Goal: Communication & Community: Participate in discussion

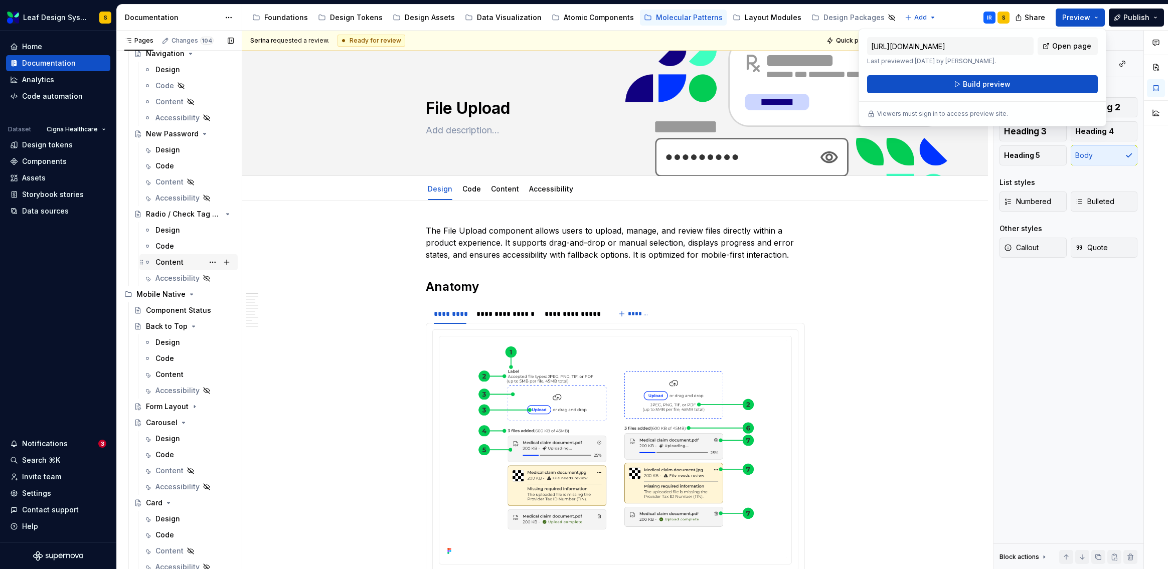
scroll to position [395, 0]
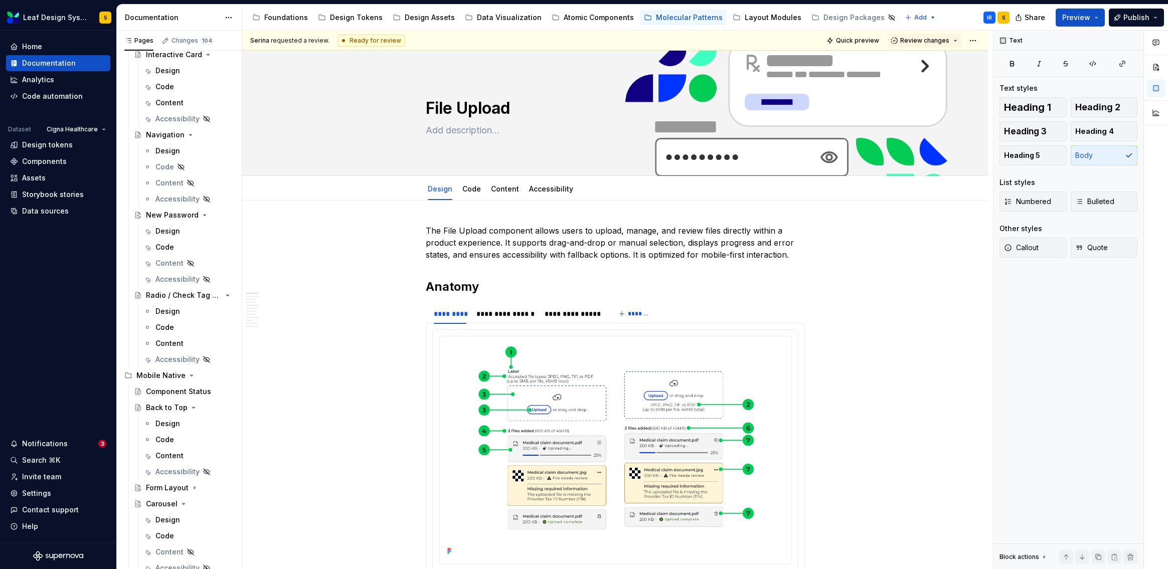
click at [961, 17] on div "Accessibility guide for tree Page tree. Navigate the tree with the arrow keys. …" at bounding box center [629, 18] width 775 height 26
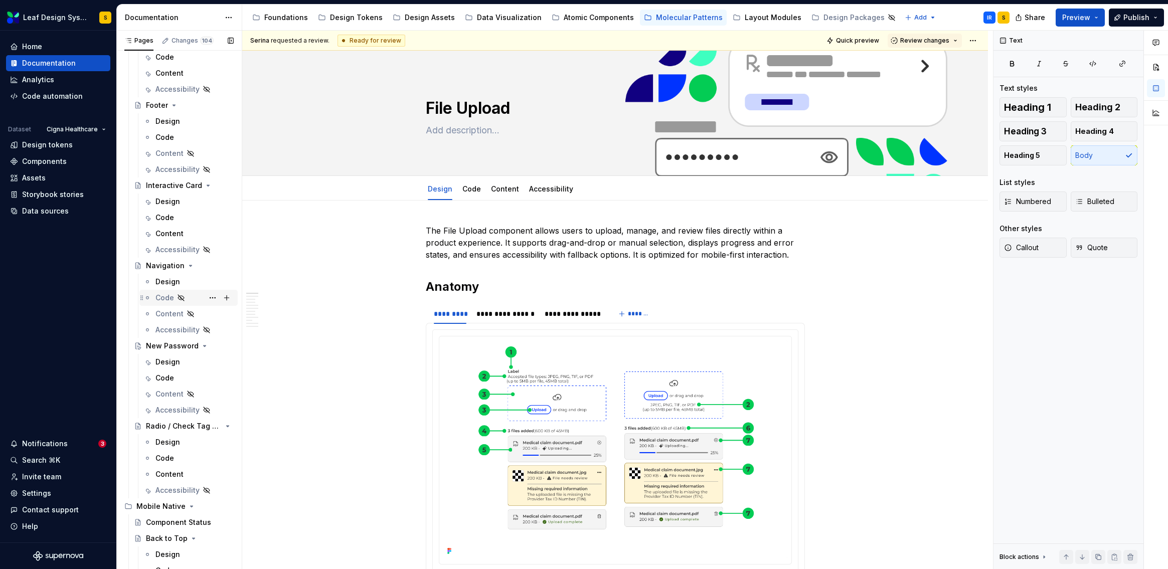
scroll to position [197, 0]
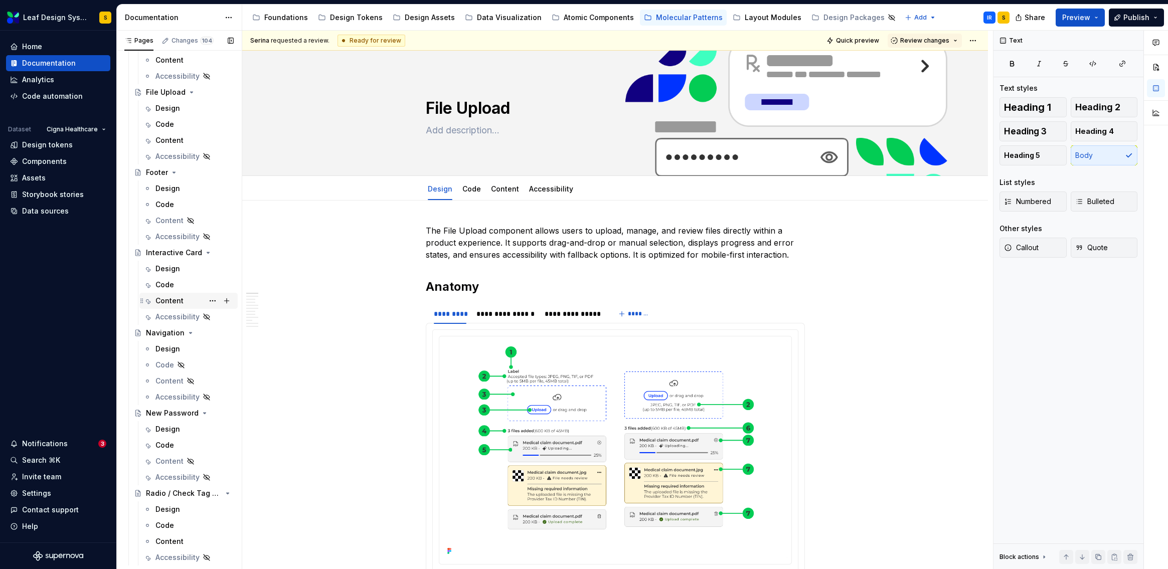
click at [176, 300] on div "Content" at bounding box center [169, 301] width 28 height 10
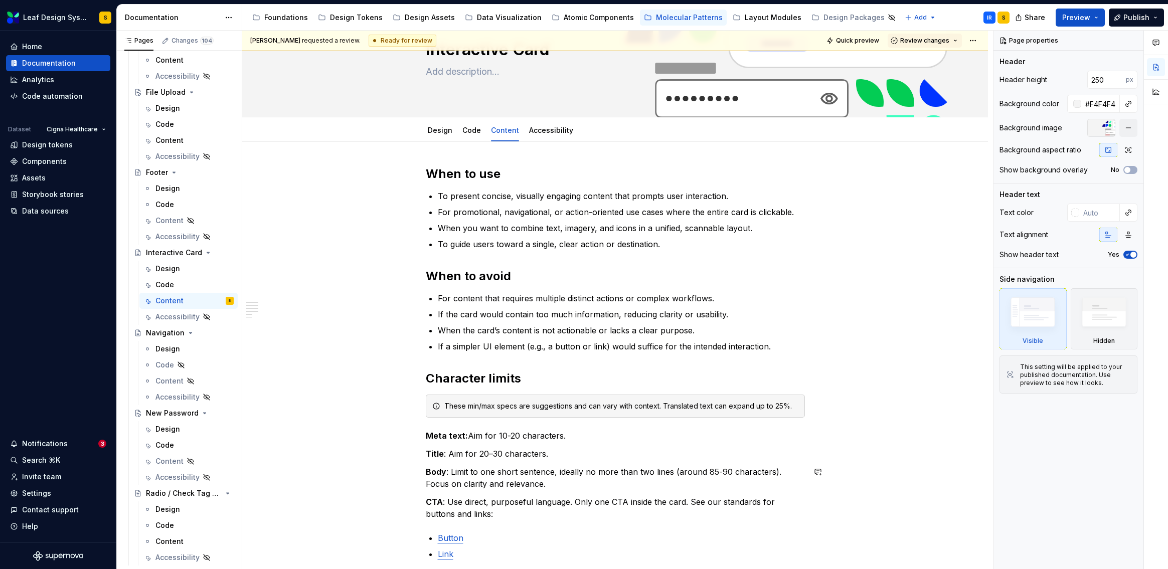
scroll to position [111, 0]
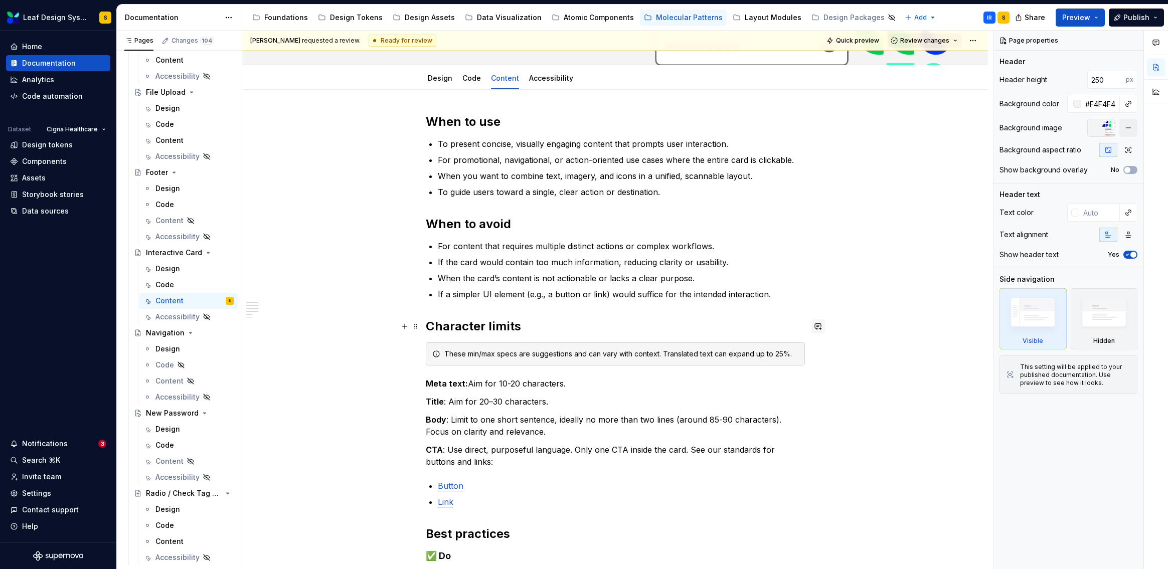
type textarea "*"
click at [819, 329] on button "button" at bounding box center [818, 326] width 14 height 14
type textarea "*"
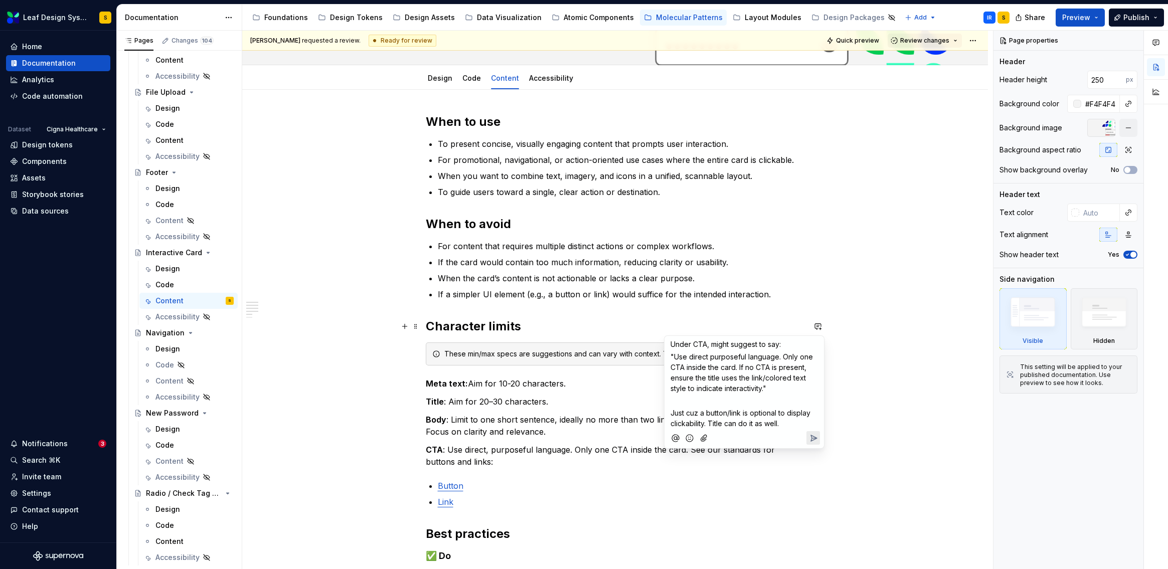
click at [813, 437] on icon "Send" at bounding box center [814, 438] width 6 height 6
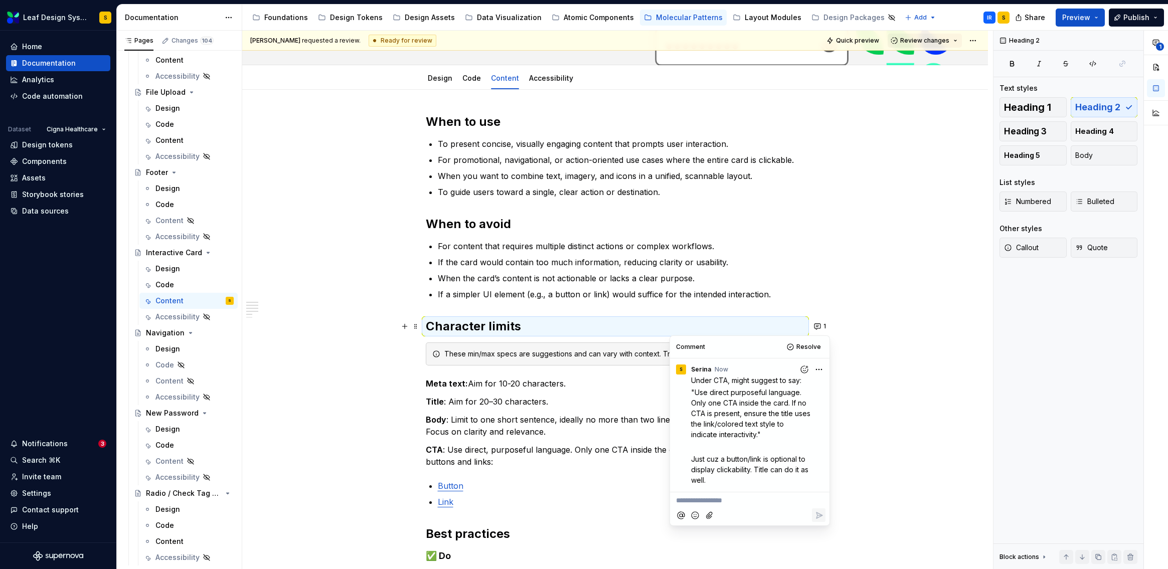
click at [898, 355] on div "When to use To present concise, visually engaging content that prompts user int…" at bounding box center [614, 534] width 745 height 888
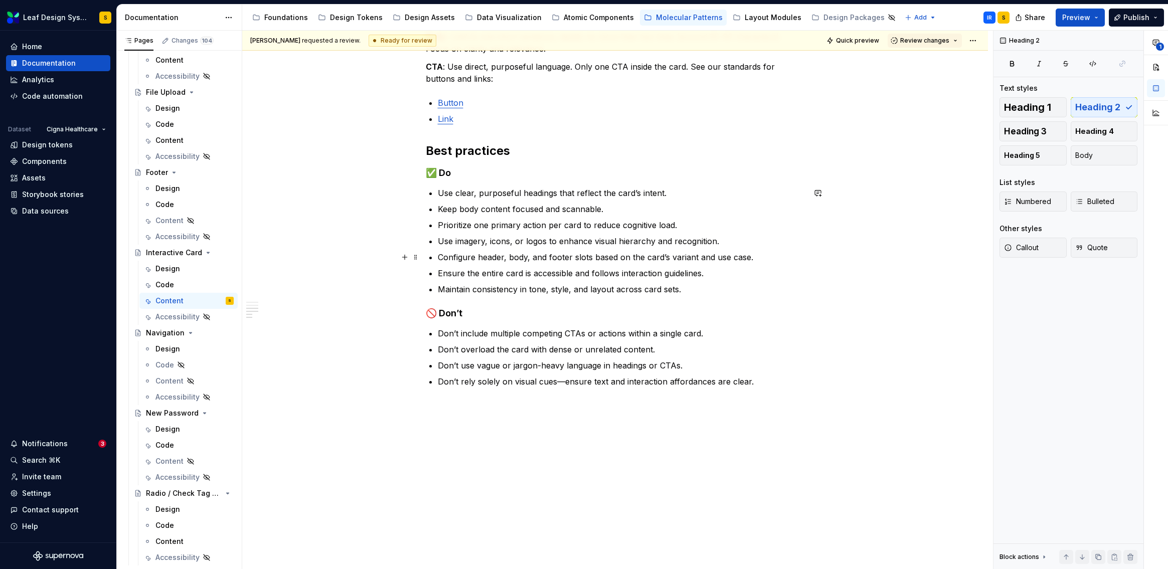
scroll to position [502, 0]
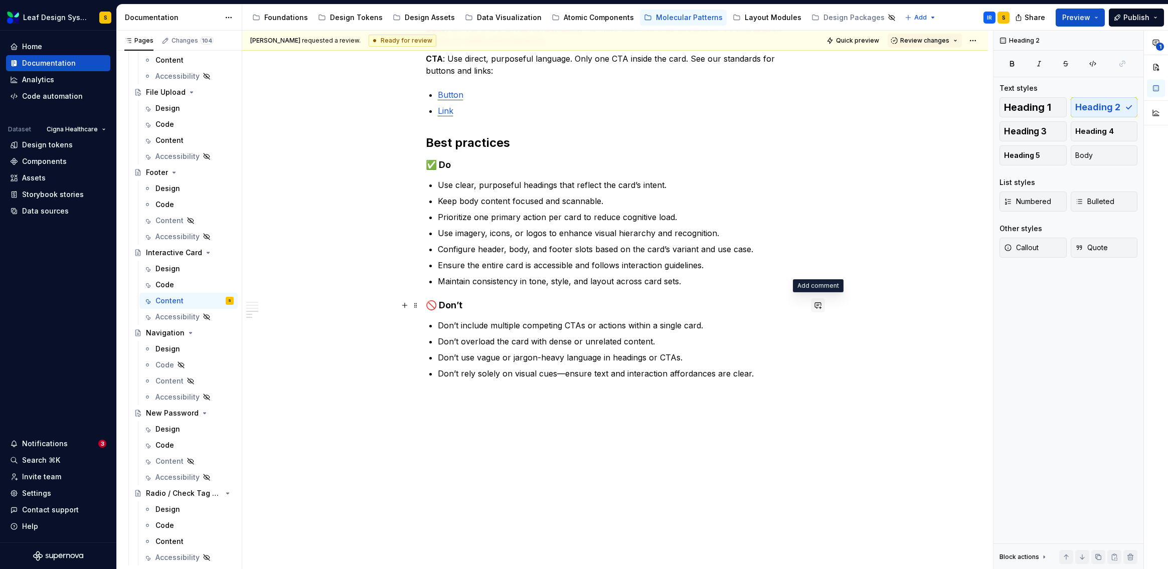
click at [813, 305] on button "button" at bounding box center [818, 305] width 14 height 14
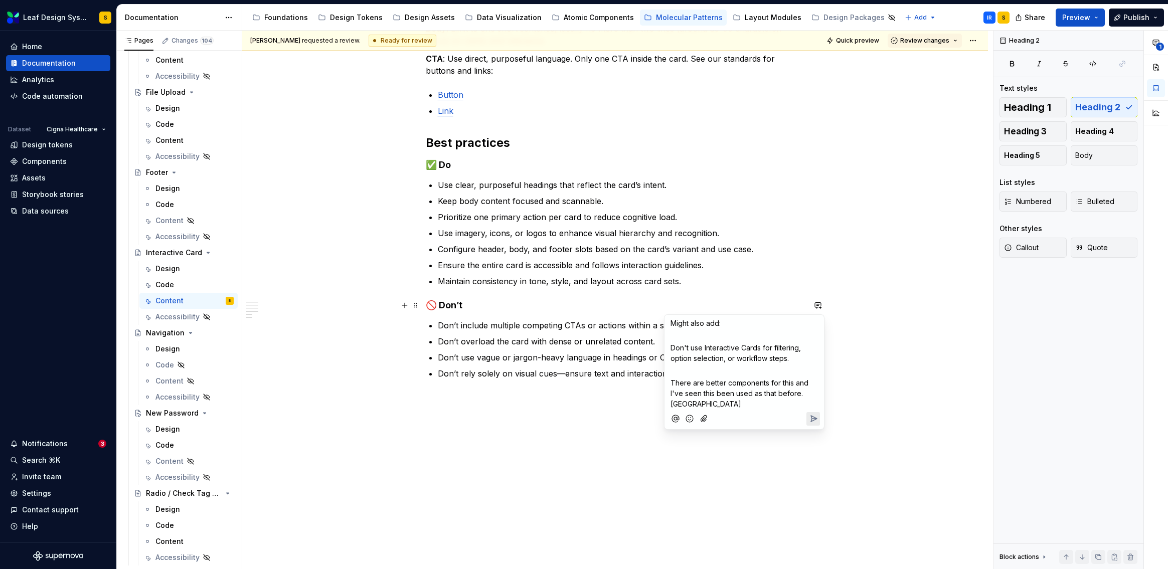
click at [813, 422] on icon "Send" at bounding box center [813, 419] width 10 height 10
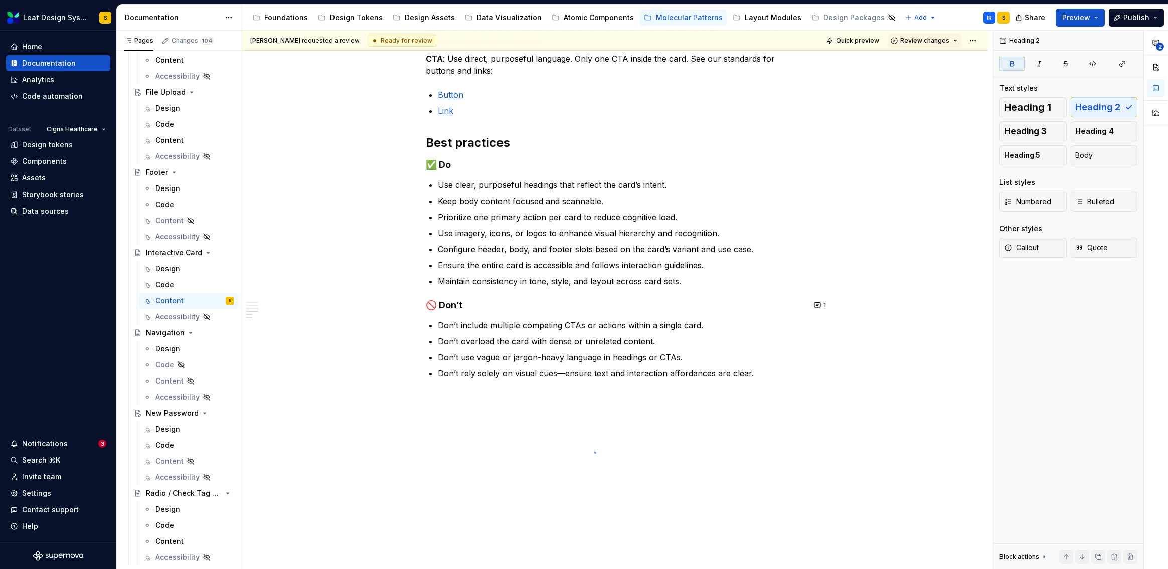
click at [594, 452] on div "[PERSON_NAME] requested a review. Ready for review Quick preview Review changes…" at bounding box center [617, 300] width 751 height 539
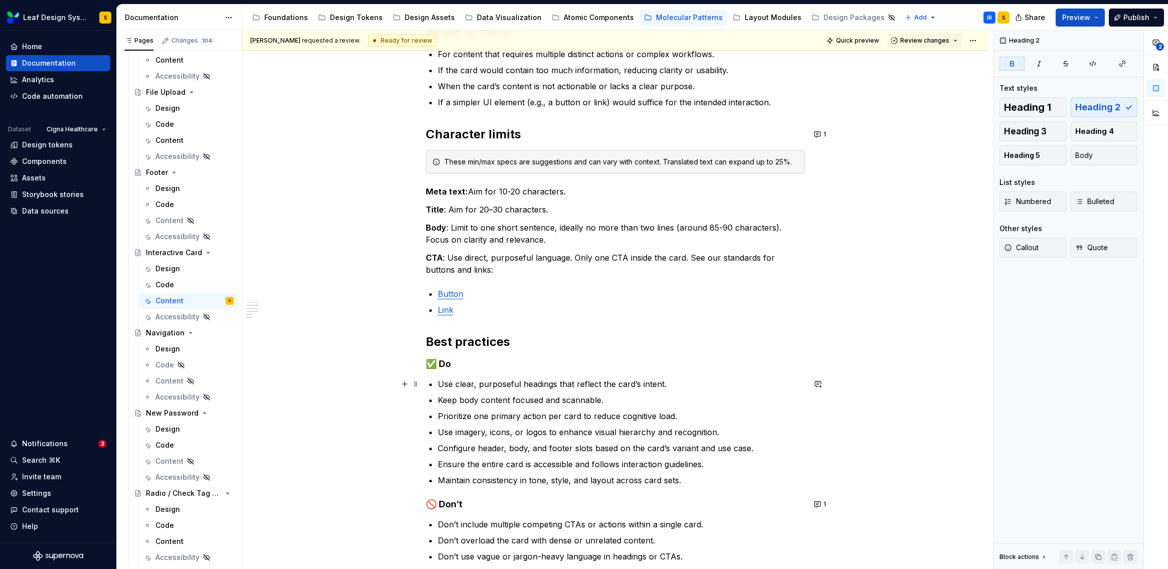
scroll to position [305, 0]
click at [821, 504] on button "1" at bounding box center [821, 502] width 20 height 14
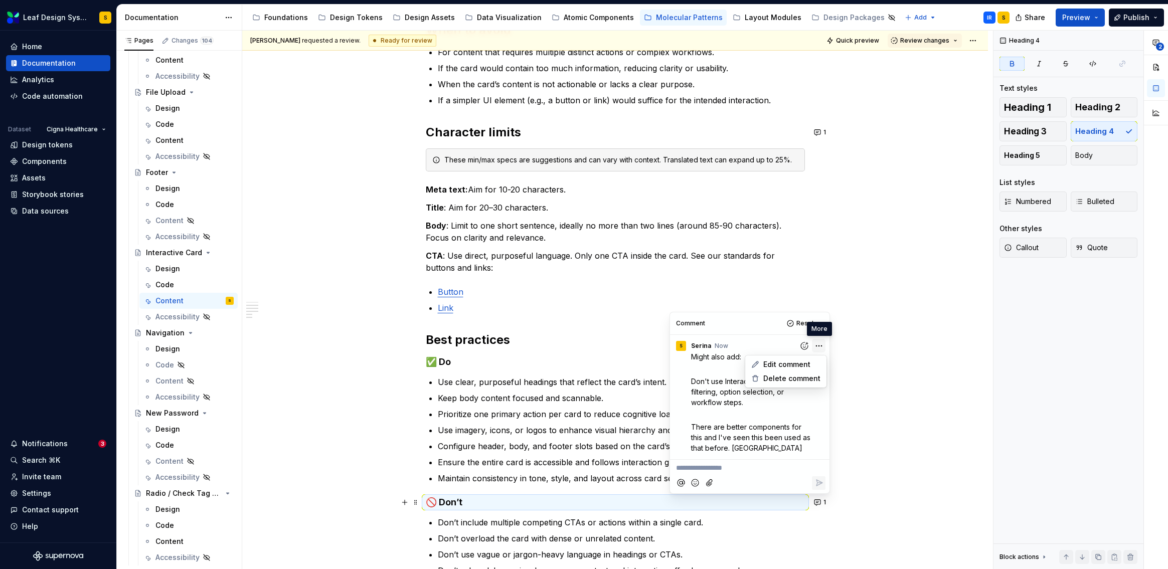
click at [819, 346] on html "Leaf Design System S Home Documentation Analytics Code automation Dataset Cigna…" at bounding box center [584, 284] width 1168 height 569
click at [805, 363] on span "Edit comment" at bounding box center [786, 364] width 47 height 10
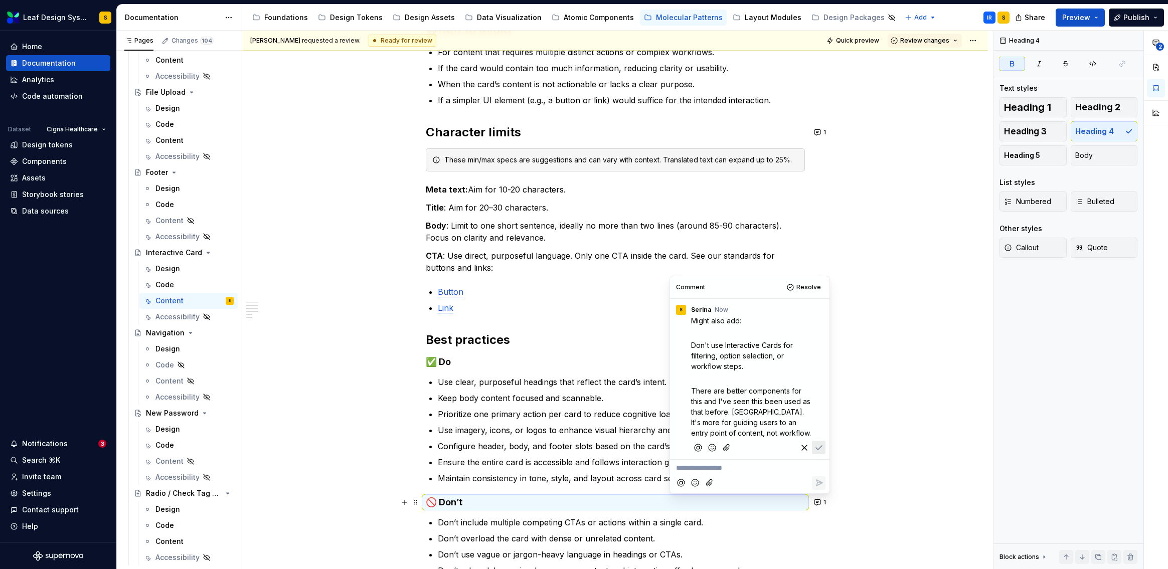
click at [815, 447] on icon "Save" at bounding box center [819, 448] width 10 height 10
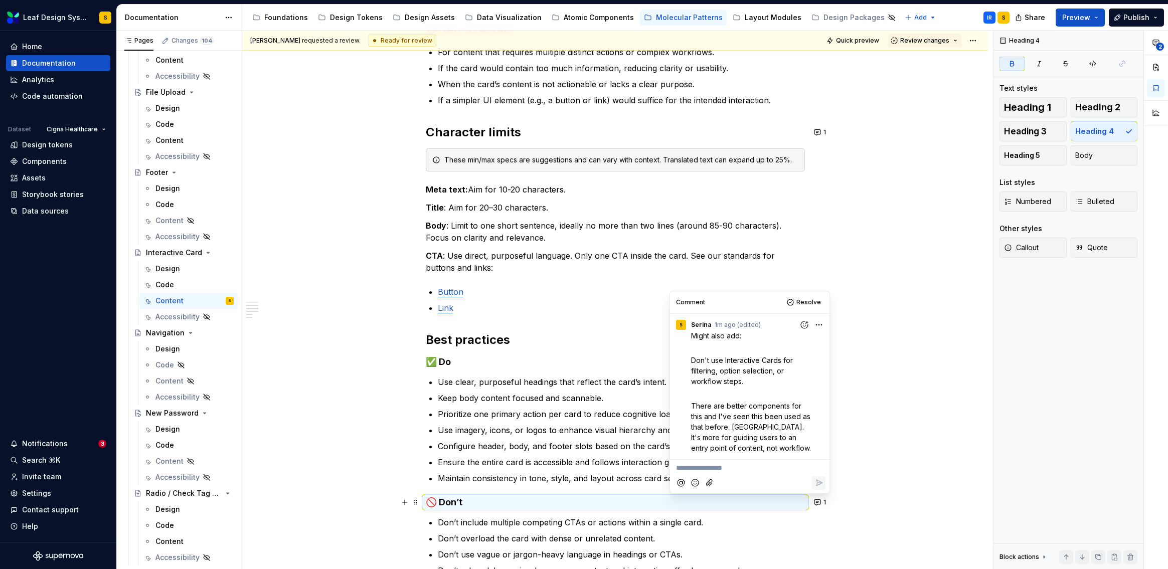
click at [879, 347] on div "When to use To present concise, visually engaging content that prompts user int…" at bounding box center [614, 340] width 745 height 888
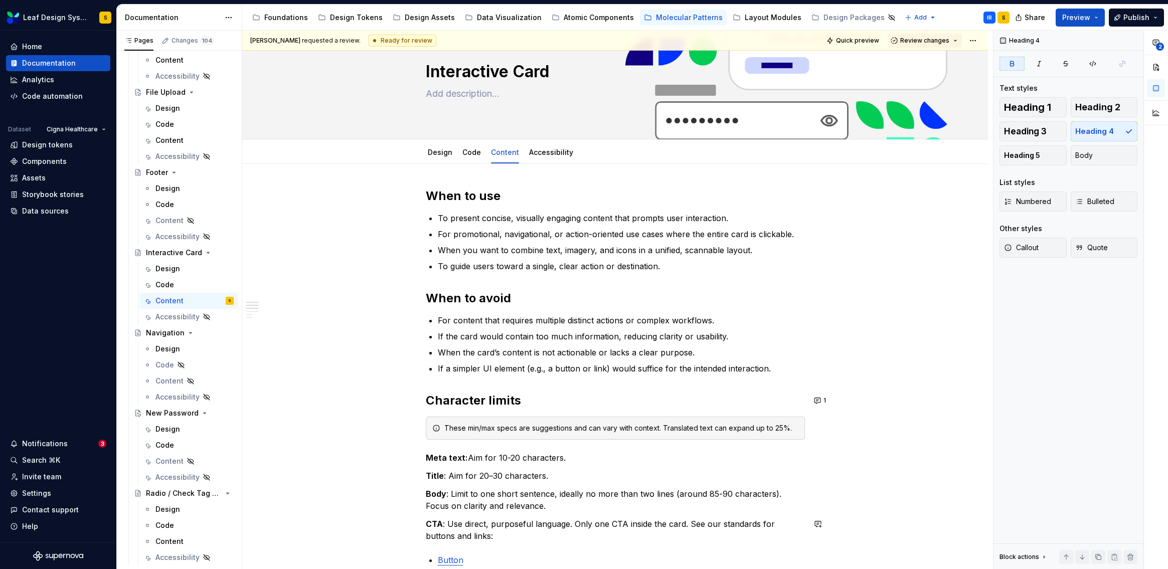
scroll to position [31, 0]
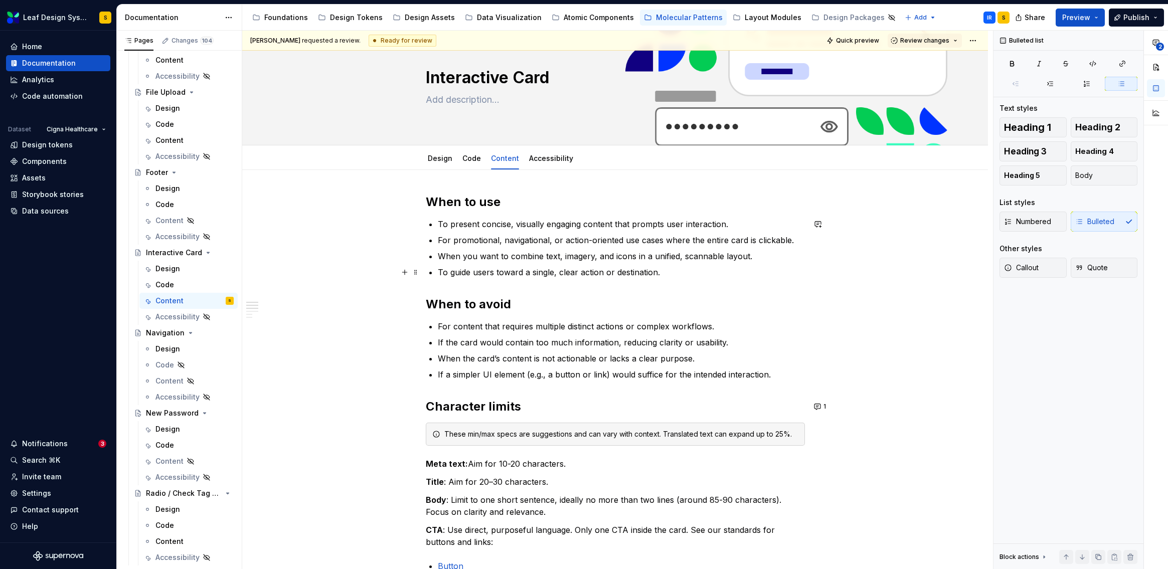
click at [660, 274] on p "To guide users toward a single, clear action or destination." at bounding box center [621, 272] width 367 height 12
click at [820, 224] on button "button" at bounding box center [818, 224] width 14 height 14
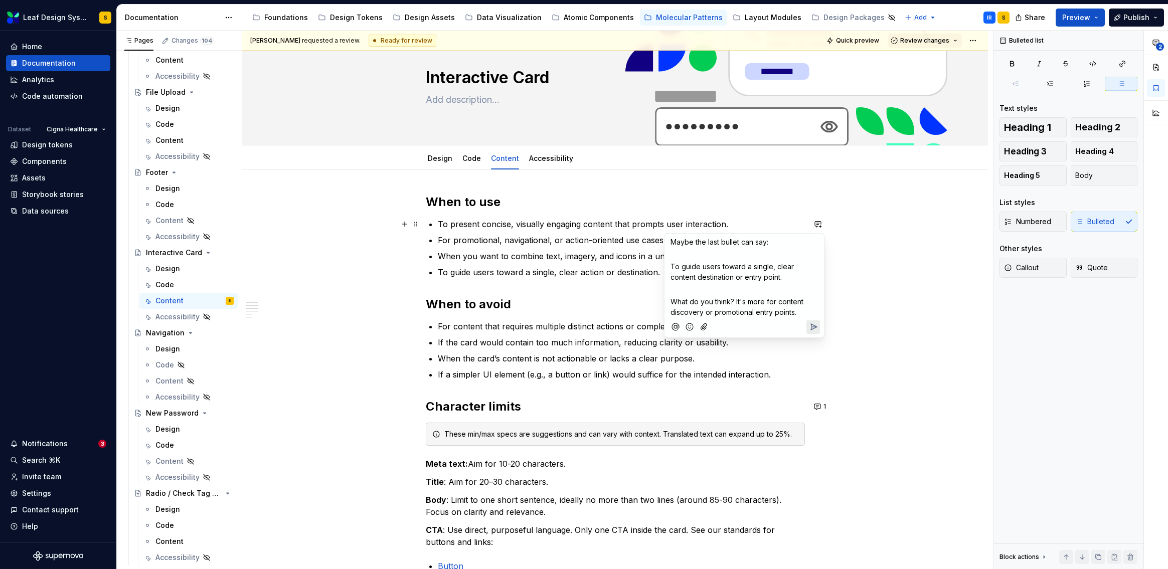
click at [814, 331] on icon "Send" at bounding box center [813, 327] width 10 height 10
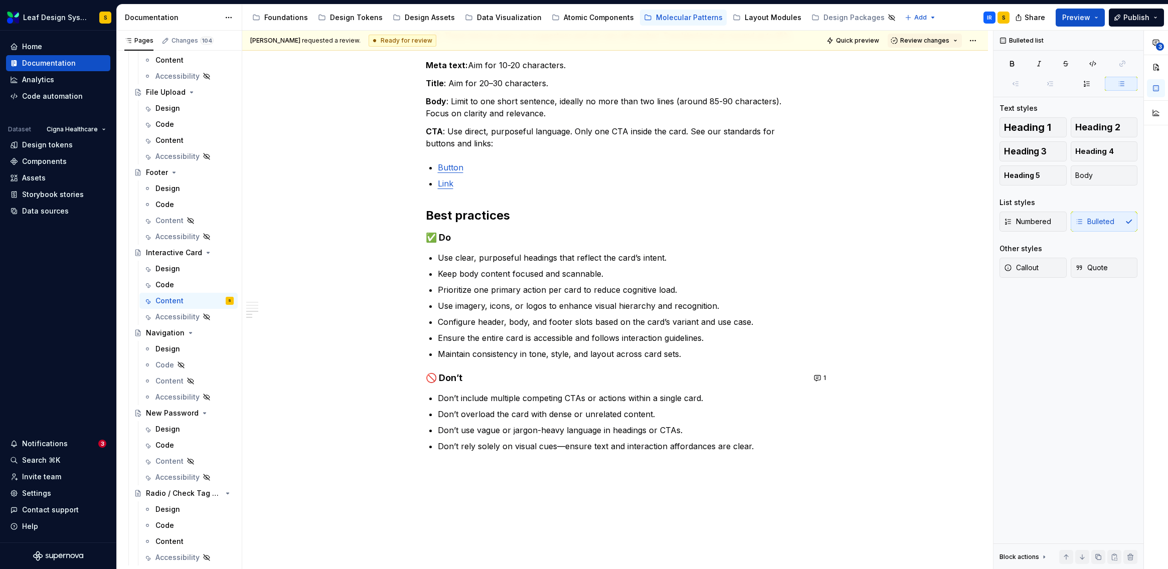
scroll to position [519, 0]
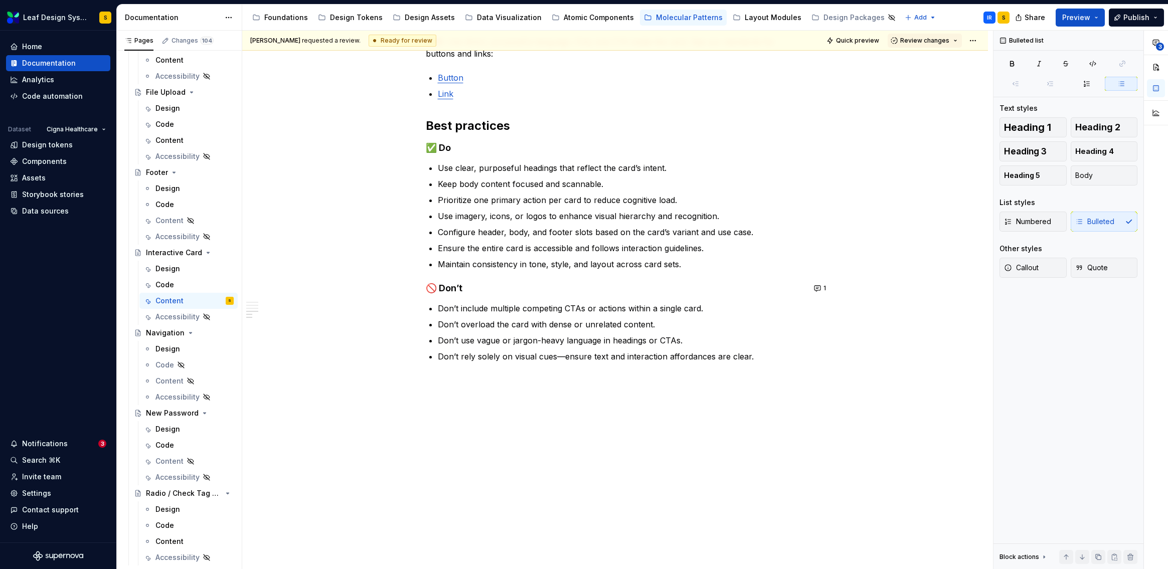
click at [834, 412] on div "When to use To present concise, visually engaging content that prompts user int…" at bounding box center [614, 126] width 745 height 888
click at [942, 42] on span "Review changes" at bounding box center [924, 41] width 49 height 8
click at [950, 86] on div "Request changes" at bounding box center [960, 85] width 104 height 10
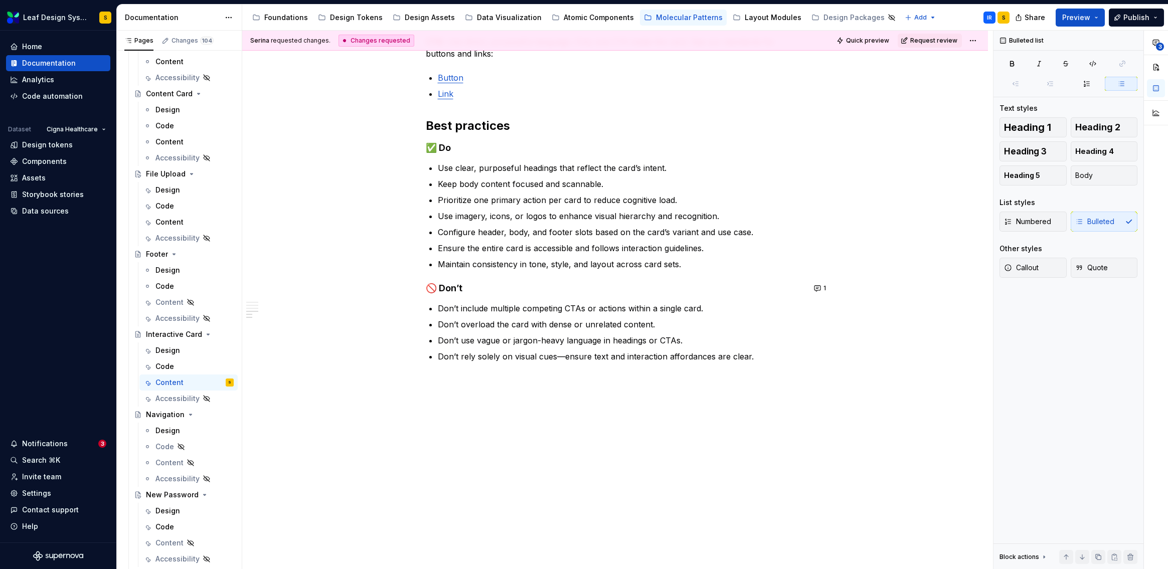
scroll to position [0, 0]
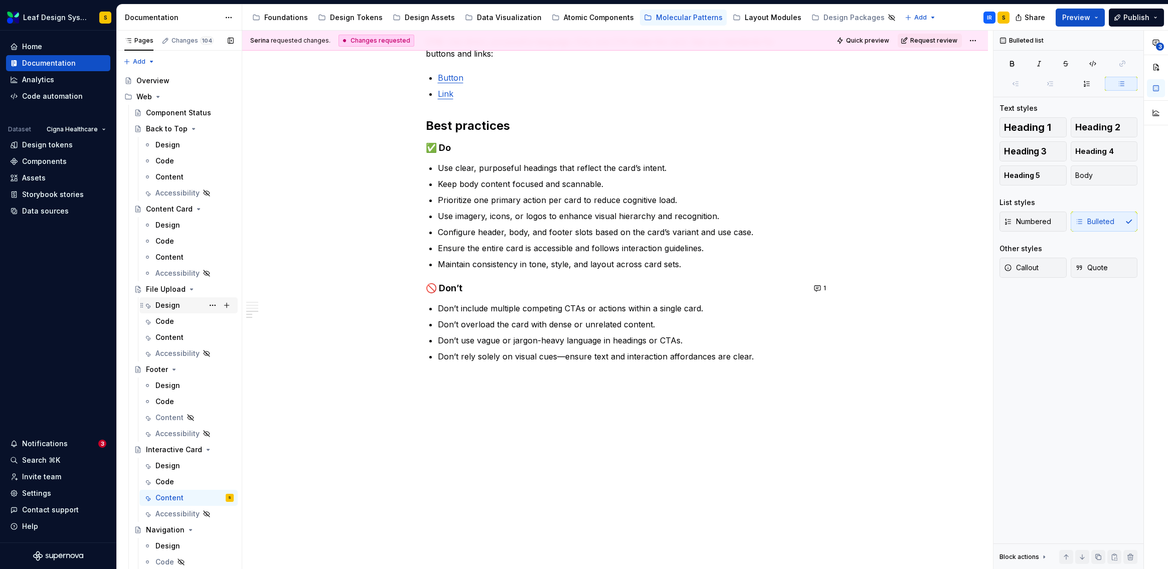
click at [169, 305] on div "Design" at bounding box center [167, 305] width 25 height 10
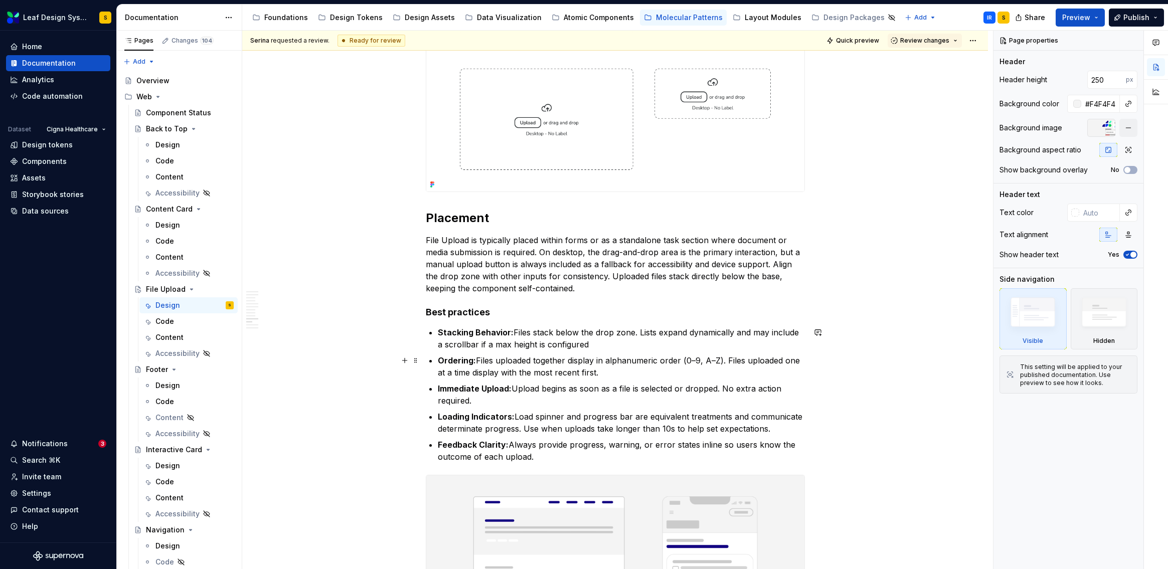
scroll to position [4599, 0]
type textarea "*"
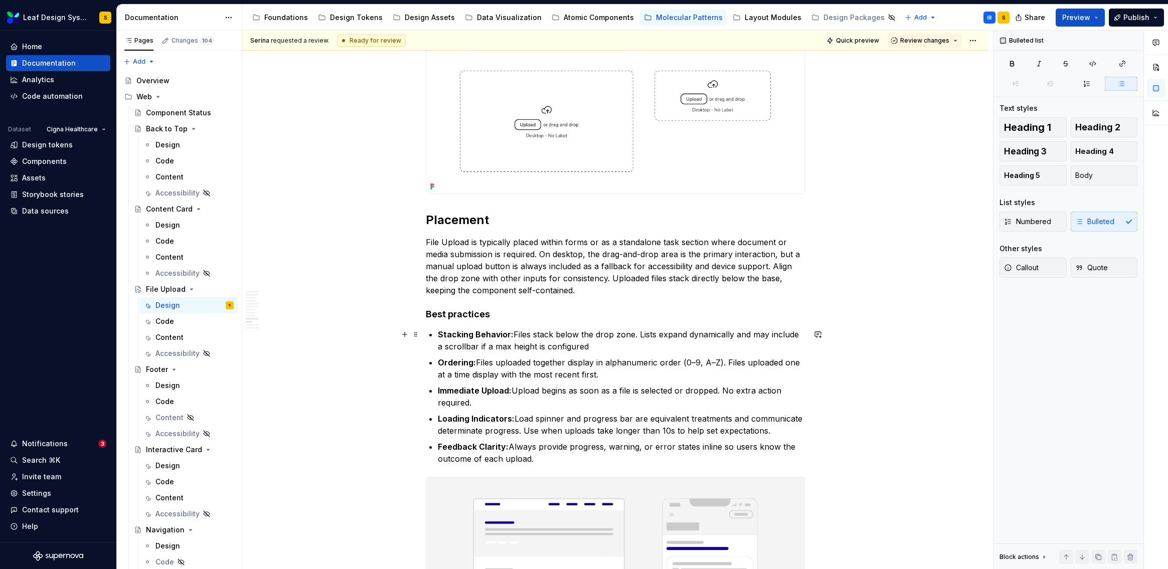
click at [599, 342] on p "Stacking Behavior: Files stack below the drop zone. Lists expand dynamically an…" at bounding box center [621, 340] width 367 height 24
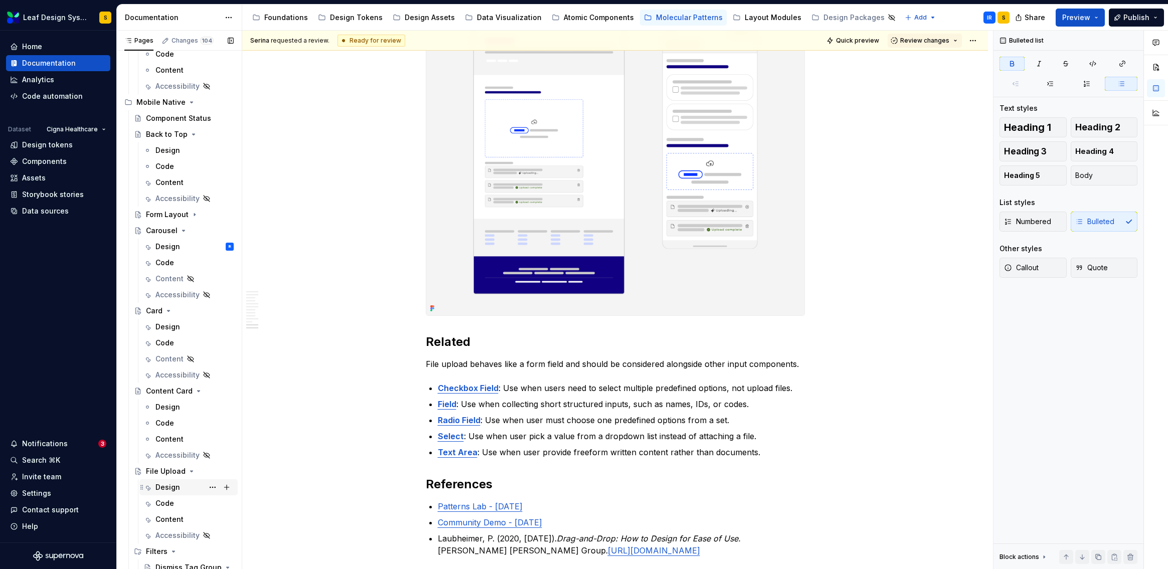
scroll to position [669, 0]
click at [172, 485] on div "Design" at bounding box center [167, 487] width 25 height 10
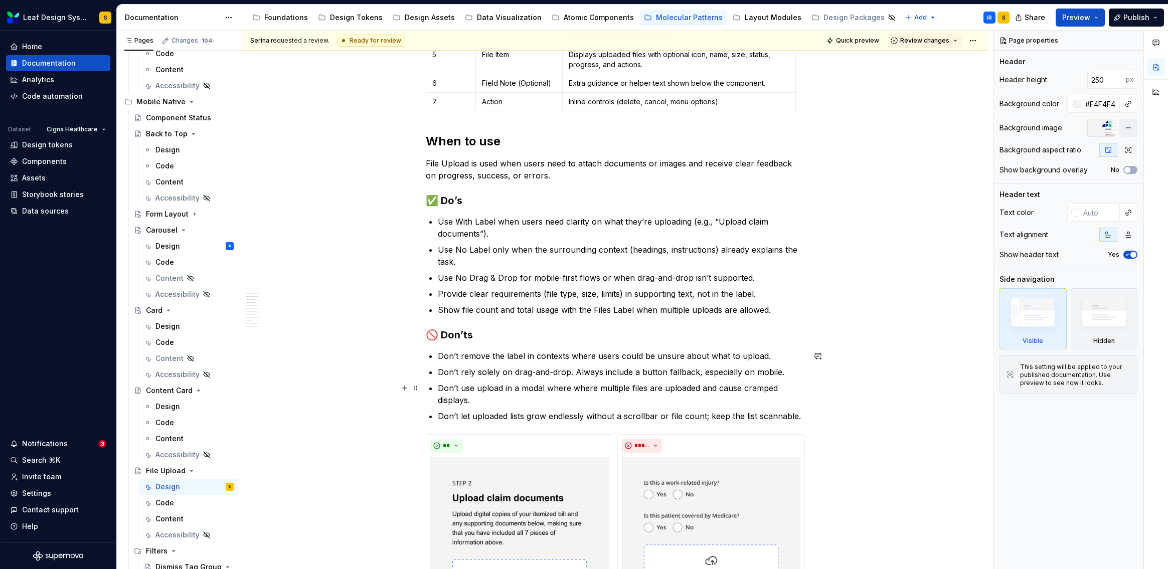
scroll to position [425, 0]
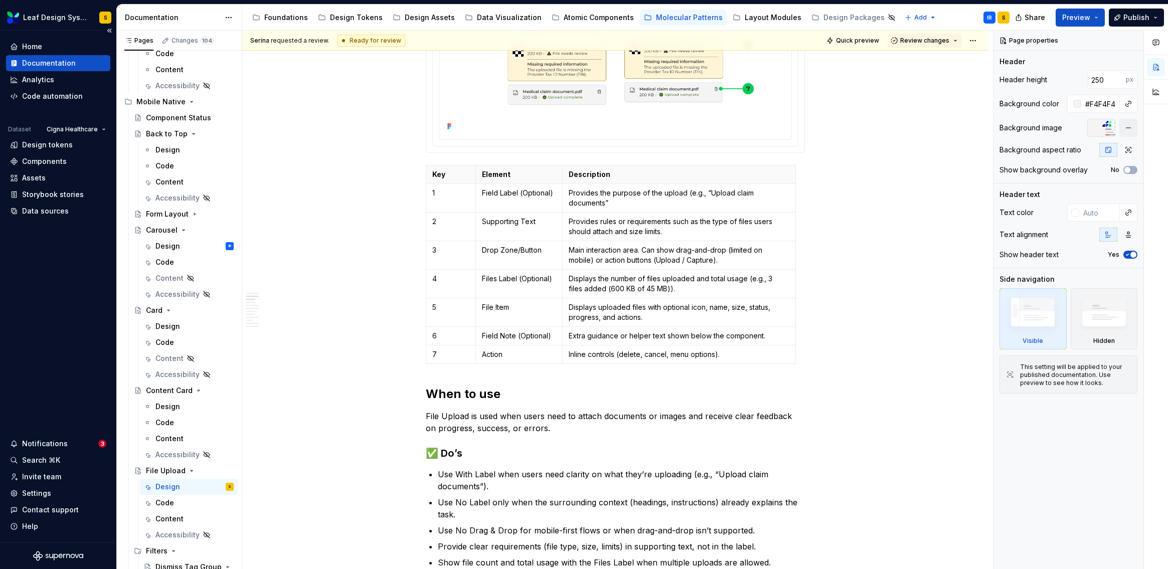
type textarea "*"
